Goal: Navigation & Orientation: Understand site structure

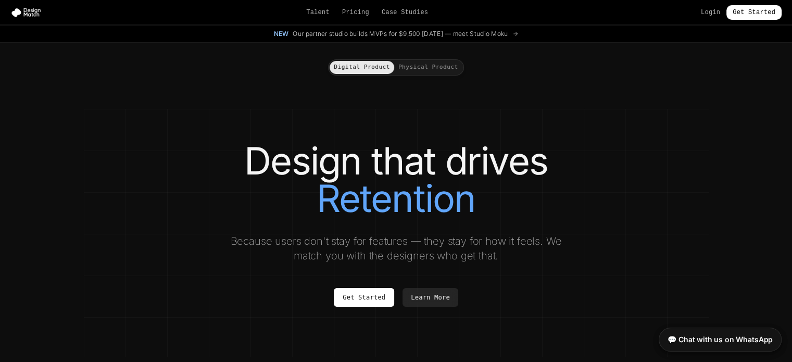
click at [434, 66] on button "Physical Product" at bounding box center [428, 67] width 68 height 13
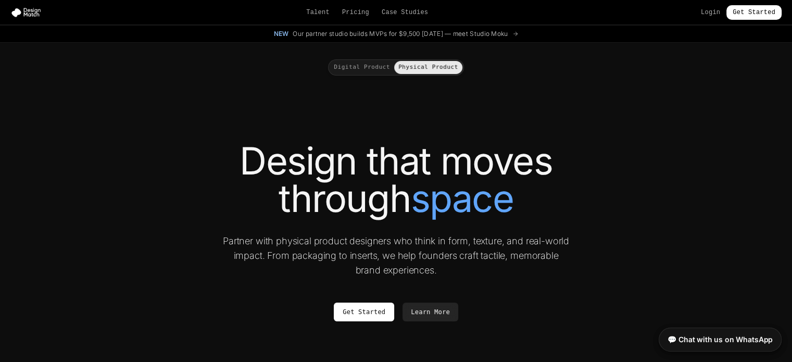
click at [369, 65] on button "Digital Product" at bounding box center [362, 67] width 65 height 13
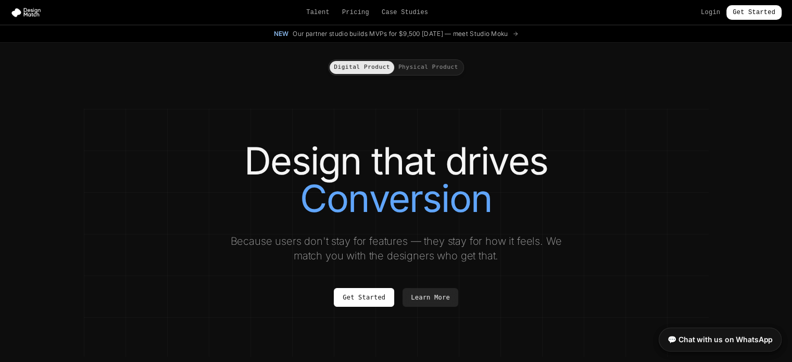
click at [440, 73] on button "Physical Product" at bounding box center [428, 67] width 68 height 13
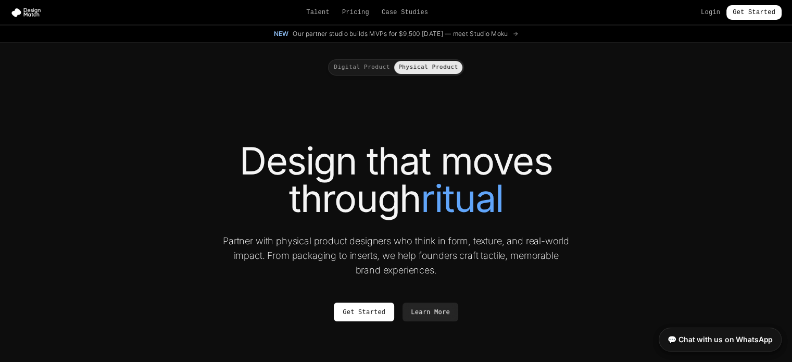
click at [375, 68] on button "Digital Product" at bounding box center [362, 67] width 65 height 13
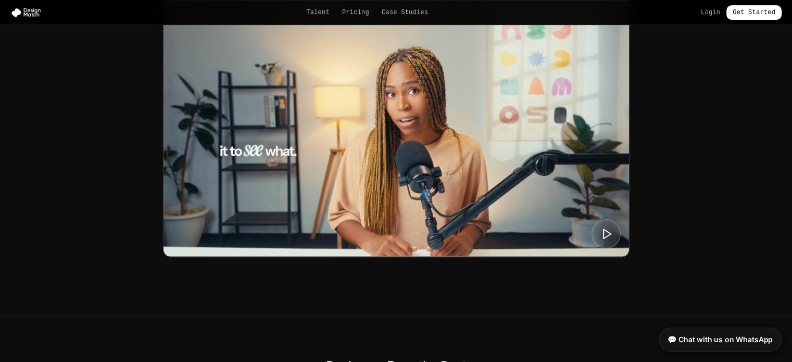
scroll to position [469, 0]
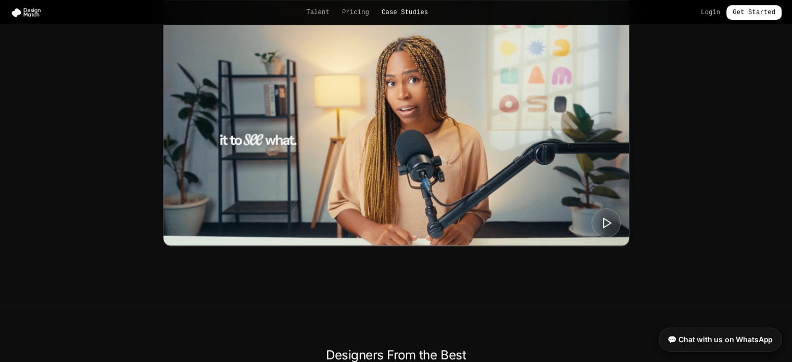
click at [411, 13] on link "Case Studies" at bounding box center [405, 12] width 46 height 8
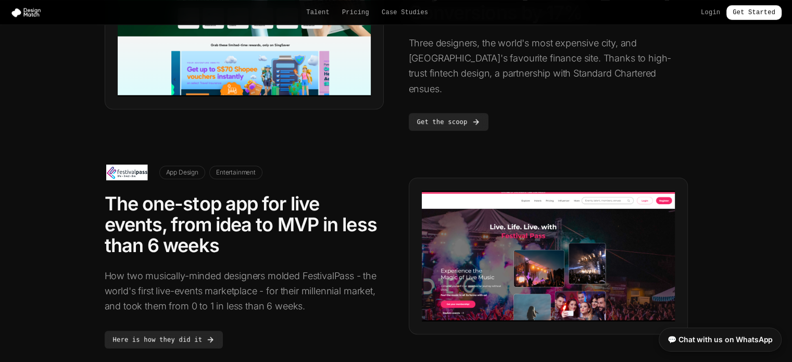
scroll to position [625, 0]
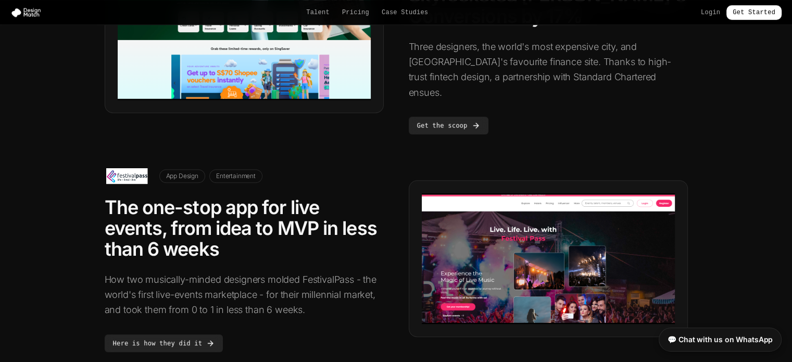
click at [439, 193] on img at bounding box center [548, 258] width 253 height 131
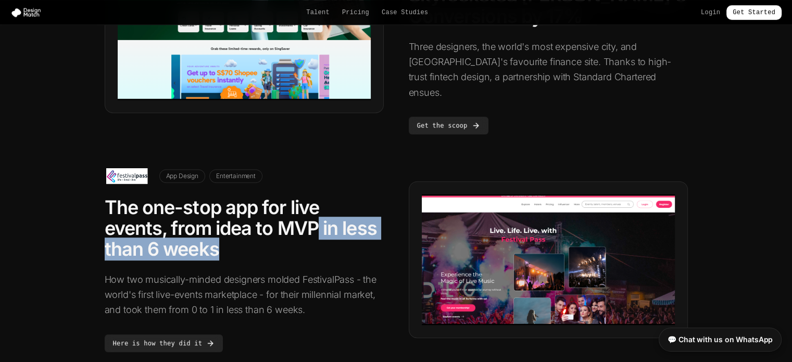
click at [317, 204] on h2 "The one-stop app for live events, from idea to MVP in less than 6 weeks" at bounding box center [244, 228] width 279 height 62
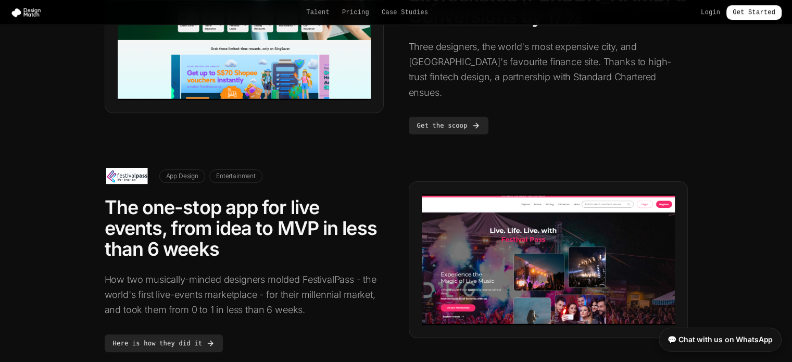
click at [270, 197] on h2 "The one-stop app for live events, from idea to MVP in less than 6 weeks" at bounding box center [244, 228] width 279 height 62
click at [271, 197] on h2 "The one-stop app for live events, from idea to MVP in less than 6 weeks" at bounding box center [244, 228] width 279 height 62
click at [249, 272] on p "How two musically-minded designers molded FestivalPass - the world's first live…" at bounding box center [244, 295] width 279 height 46
click at [187, 334] on link "Here is how they did it" at bounding box center [164, 343] width 119 height 18
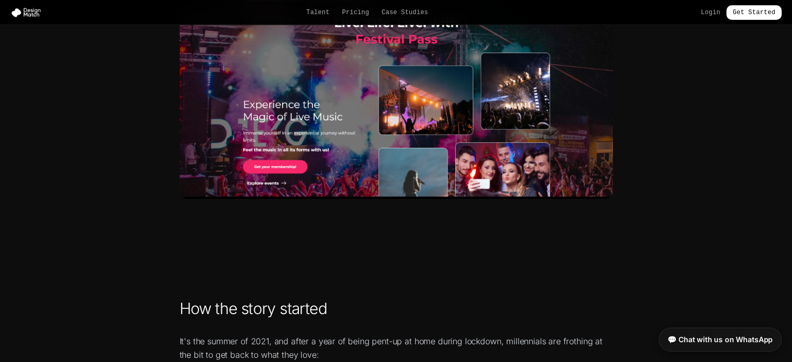
scroll to position [312, 0]
click at [356, 16] on link "Pricing" at bounding box center [355, 12] width 27 height 8
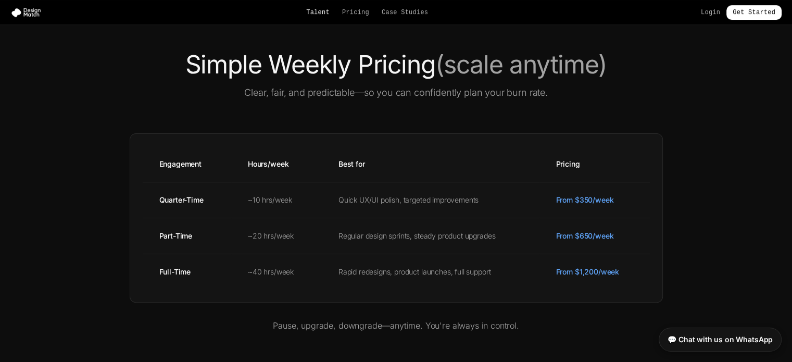
click at [327, 14] on link "Talent" at bounding box center [317, 12] width 23 height 8
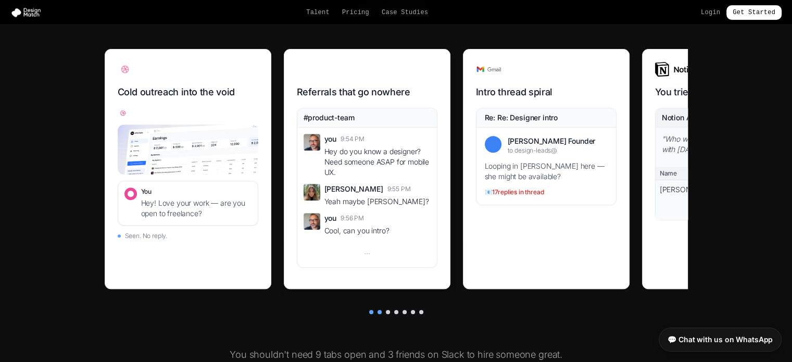
scroll to position [417, 0]
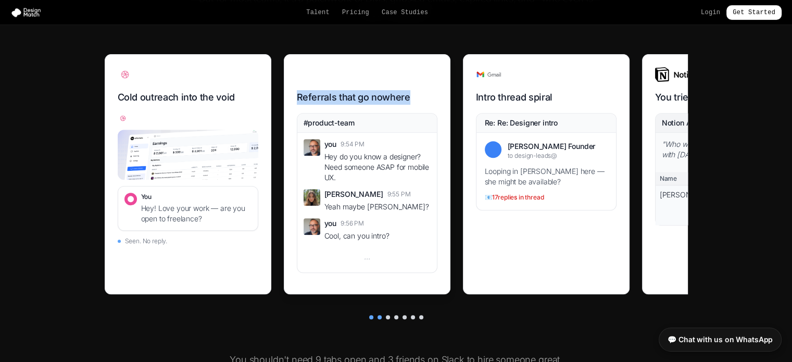
drag, startPoint x: 421, startPoint y: 83, endPoint x: 363, endPoint y: 81, distance: 57.3
click at [363, 81] on div "Referrals that go nowhere #product-team you 9:54 PM Hey do you know a designer?…" at bounding box center [367, 174] width 167 height 240
click at [358, 77] on div at bounding box center [367, 74] width 141 height 15
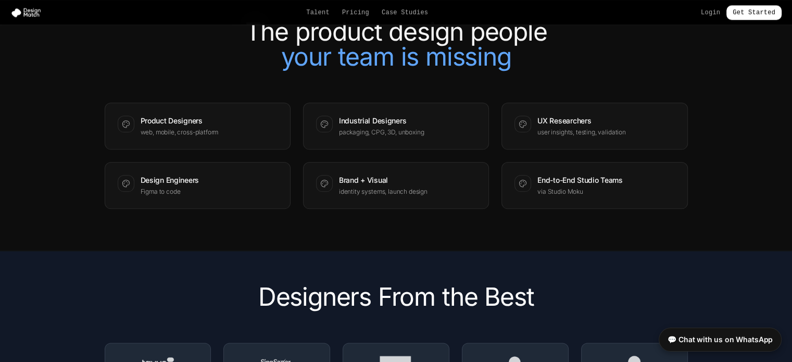
scroll to position [1354, 0]
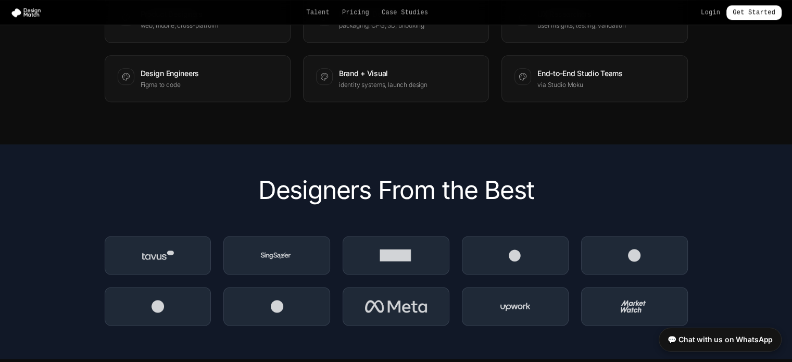
click at [36, 18] on div "Talent Pricing Case Studies Login Get Started" at bounding box center [396, 12] width 792 height 15
click at [31, 6] on div "Talent Pricing Case Studies Login Get Started" at bounding box center [396, 12] width 792 height 15
click at [32, 8] on img at bounding box center [27, 12] width 35 height 10
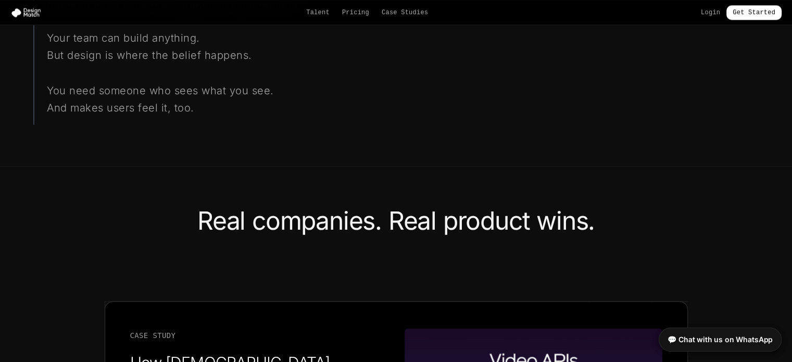
click at [32, 8] on img at bounding box center [27, 12] width 35 height 10
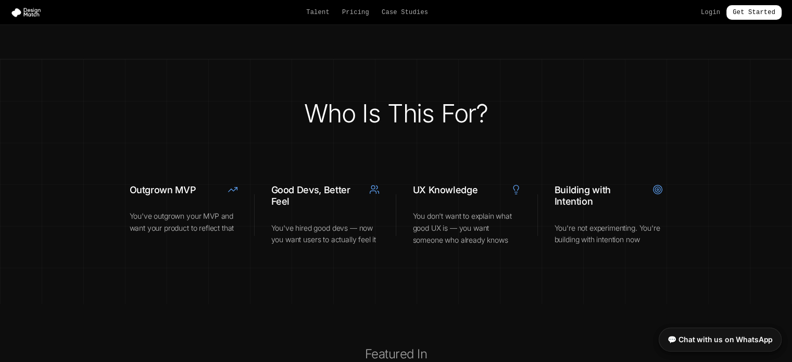
scroll to position [3541, 0]
